Goal: Task Accomplishment & Management: Manage account settings

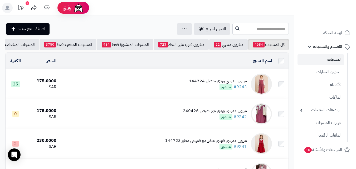
click at [261, 29] on input "text" at bounding box center [261, 29] width 56 height 12
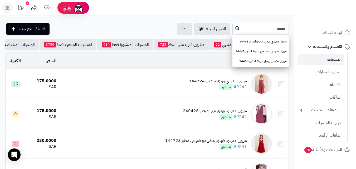
type input "*****"
click at [235, 27] on icon at bounding box center [237, 28] width 4 height 4
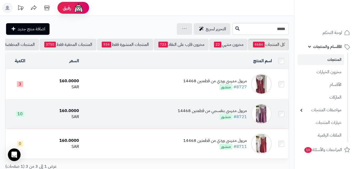
click at [266, 117] on img at bounding box center [261, 113] width 21 height 21
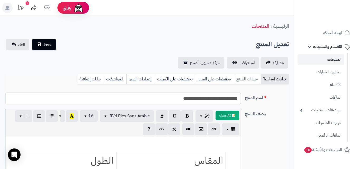
click at [242, 76] on link "خيارات المنتج" at bounding box center [247, 79] width 27 height 11
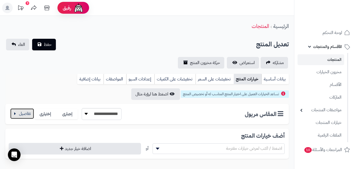
click at [15, 114] on button "button" at bounding box center [22, 113] width 24 height 11
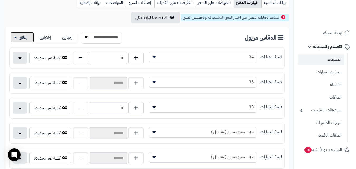
scroll to position [79, 0]
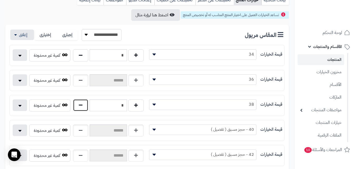
click at [80, 107] on button "button" at bounding box center [80, 105] width 15 height 12
type input "*"
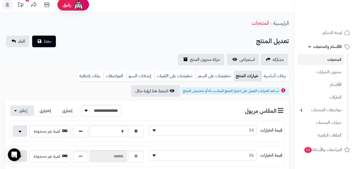
scroll to position [0, 0]
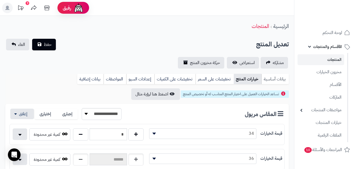
click at [277, 77] on link "بيانات أساسية" at bounding box center [275, 79] width 27 height 11
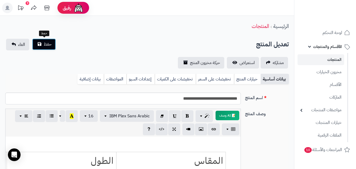
click at [43, 41] on button "حفظ" at bounding box center [44, 45] width 24 height 12
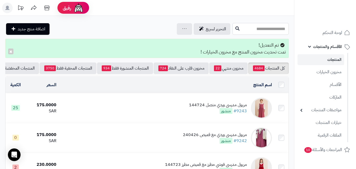
click at [260, 31] on input "text" at bounding box center [261, 29] width 56 height 12
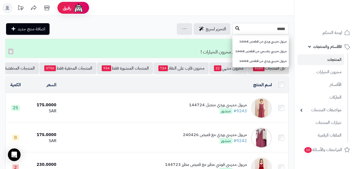
type input "*****"
click at [235, 28] on icon at bounding box center [237, 28] width 4 height 4
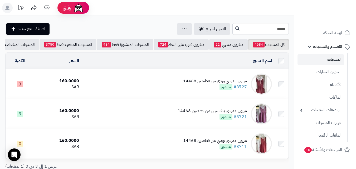
click at [259, 116] on img at bounding box center [261, 113] width 21 height 21
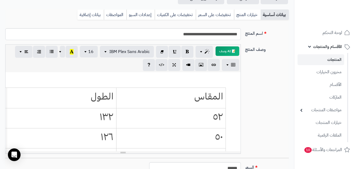
scroll to position [158, 0]
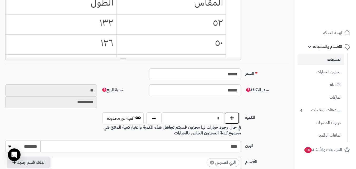
click at [235, 119] on button "button" at bounding box center [231, 118] width 15 height 12
type input "**"
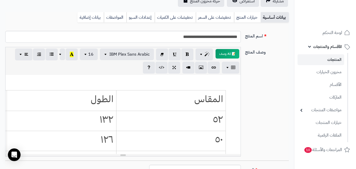
scroll to position [0, 0]
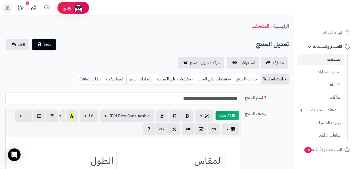
click at [252, 83] on link "خيارات المنتج" at bounding box center [247, 79] width 27 height 11
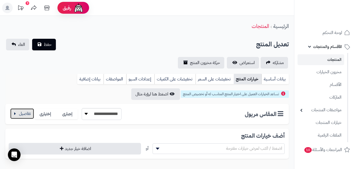
click at [22, 114] on button "button" at bounding box center [22, 113] width 24 height 11
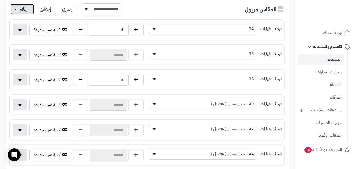
scroll to position [105, 0]
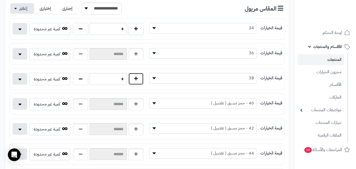
click at [138, 79] on button "button" at bounding box center [135, 79] width 15 height 12
type input "*"
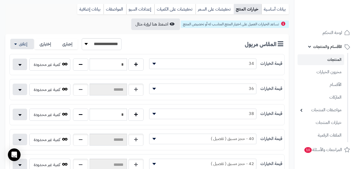
scroll to position [0, 0]
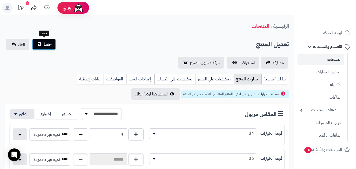
click at [34, 42] on button "حفظ" at bounding box center [44, 45] width 24 height 12
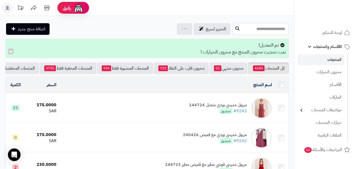
click at [256, 28] on input "text" at bounding box center [261, 29] width 56 height 12
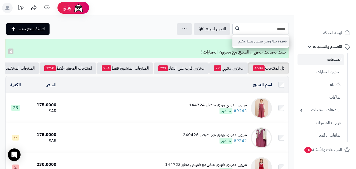
type input "*****"
click at [233, 40] on link "14205 بدلة ولادي قميص وشيال مقلم" at bounding box center [261, 42] width 56 height 10
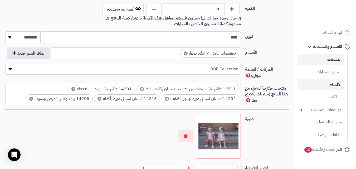
scroll to position [185, 0]
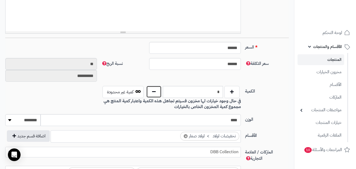
click at [148, 92] on button "button" at bounding box center [153, 92] width 15 height 12
type input "*"
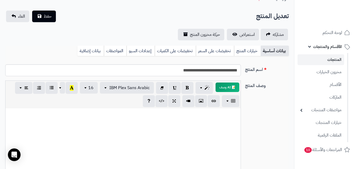
scroll to position [26, 0]
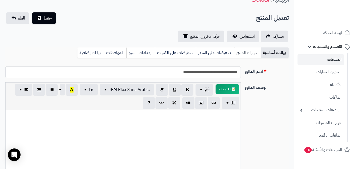
click at [242, 53] on link "خيارات المنتج" at bounding box center [247, 52] width 27 height 11
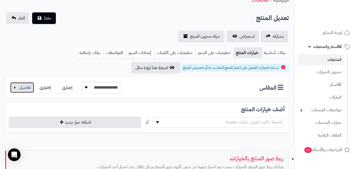
click at [14, 93] on button "button" at bounding box center [22, 87] width 24 height 11
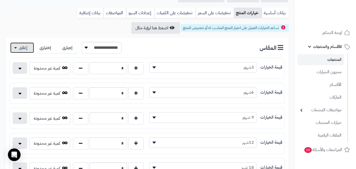
scroll to position [158, 0]
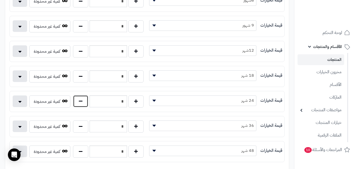
click at [83, 102] on button "button" at bounding box center [80, 101] width 15 height 12
type input "*"
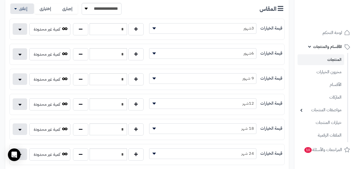
scroll to position [0, 0]
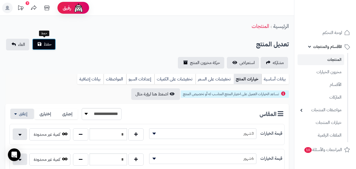
click at [47, 40] on button "حفظ" at bounding box center [44, 45] width 24 height 12
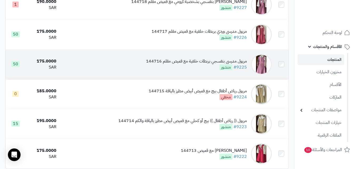
scroll to position [580, 0]
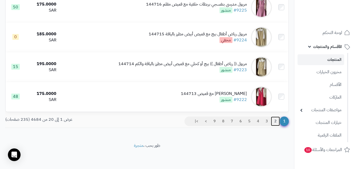
click at [278, 122] on link "2" at bounding box center [275, 121] width 9 height 9
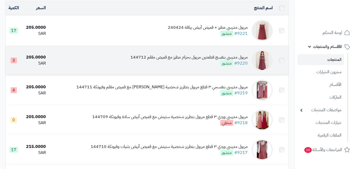
scroll to position [53, 0]
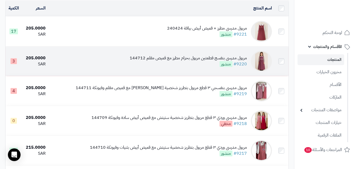
click at [262, 62] on img at bounding box center [261, 61] width 21 height 21
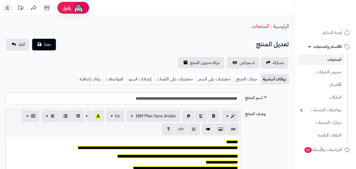
scroll to position [44, 0]
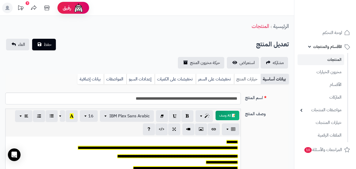
click at [253, 78] on link "خيارات المنتج" at bounding box center [247, 79] width 27 height 11
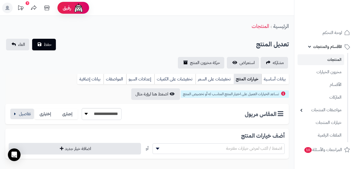
scroll to position [53, 0]
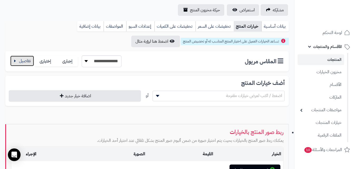
click at [21, 58] on button "button" at bounding box center [22, 61] width 24 height 11
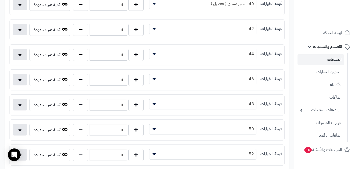
scroll to position [237, 0]
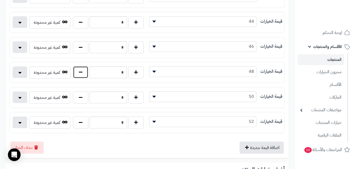
click at [77, 71] on button "button" at bounding box center [80, 72] width 15 height 12
type input "*"
click at [82, 97] on button "button" at bounding box center [80, 97] width 15 height 12
type input "*"
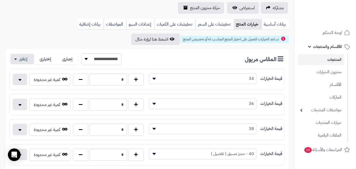
scroll to position [53, 0]
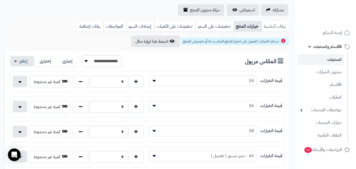
click at [277, 27] on link "بيانات أساسية" at bounding box center [275, 26] width 27 height 11
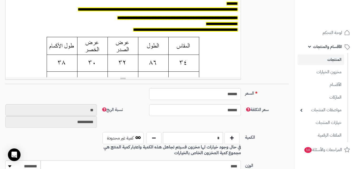
scroll to position [264, 0]
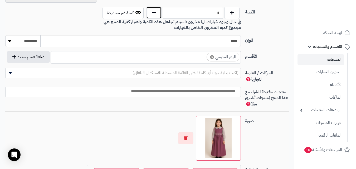
click at [155, 14] on button "button" at bounding box center [153, 13] width 15 height 12
type input "*"
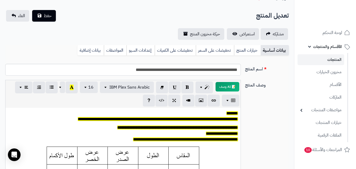
scroll to position [26, 0]
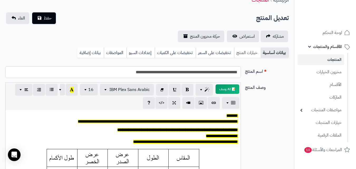
click at [255, 53] on link "خيارات المنتج" at bounding box center [247, 52] width 27 height 11
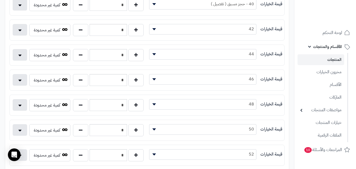
scroll to position [211, 0]
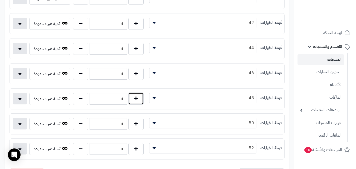
click at [134, 102] on button "button" at bounding box center [135, 99] width 15 height 12
type input "*"
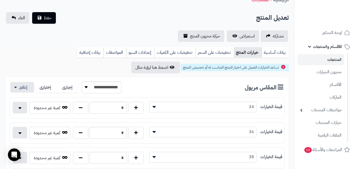
scroll to position [0, 0]
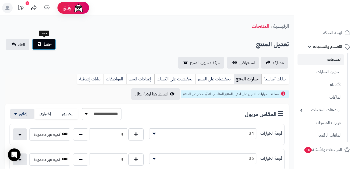
click at [50, 46] on span "حفظ" at bounding box center [48, 44] width 8 height 6
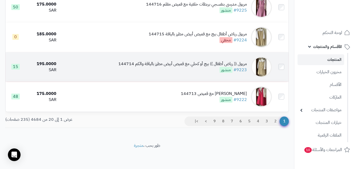
scroll to position [580, 0]
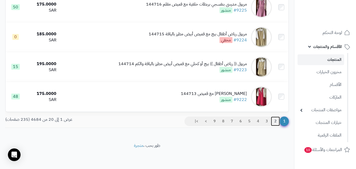
click at [276, 121] on link "2" at bounding box center [275, 121] width 9 height 9
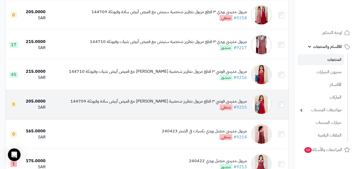
scroll to position [264, 0]
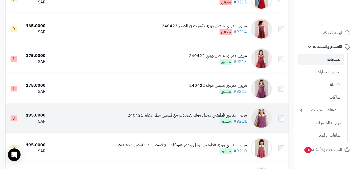
click at [269, 121] on img at bounding box center [261, 118] width 21 height 21
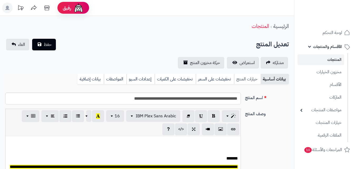
scroll to position [44, 0]
click at [255, 80] on link "خيارات المنتج" at bounding box center [247, 79] width 27 height 11
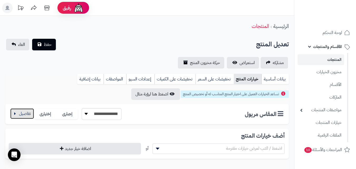
click at [19, 116] on button "button" at bounding box center [22, 113] width 24 height 11
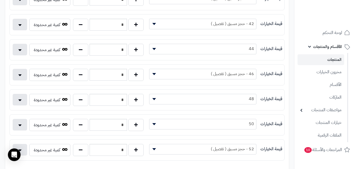
scroll to position [237, 0]
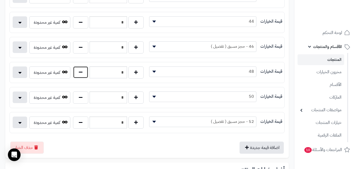
click at [79, 74] on button "button" at bounding box center [80, 72] width 15 height 12
type input "*"
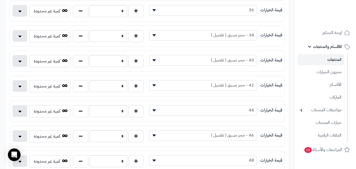
scroll to position [53, 0]
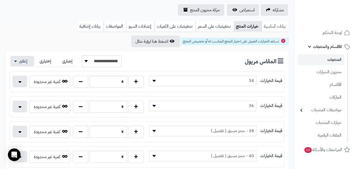
click at [281, 26] on link "بيانات أساسية" at bounding box center [275, 26] width 27 height 11
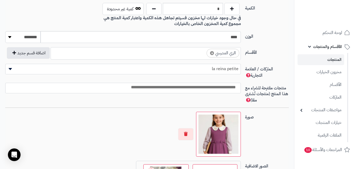
scroll to position [237, 0]
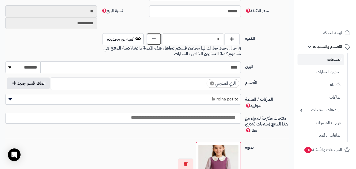
click at [156, 41] on button "button" at bounding box center [153, 39] width 15 height 12
type input "*"
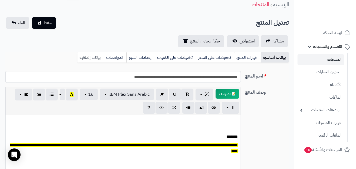
scroll to position [0, 0]
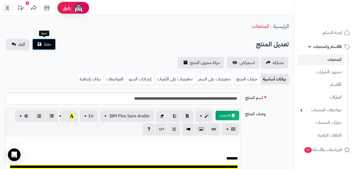
click at [45, 48] on button "حفظ" at bounding box center [44, 45] width 24 height 12
